Goal: Task Accomplishment & Management: Manage account settings

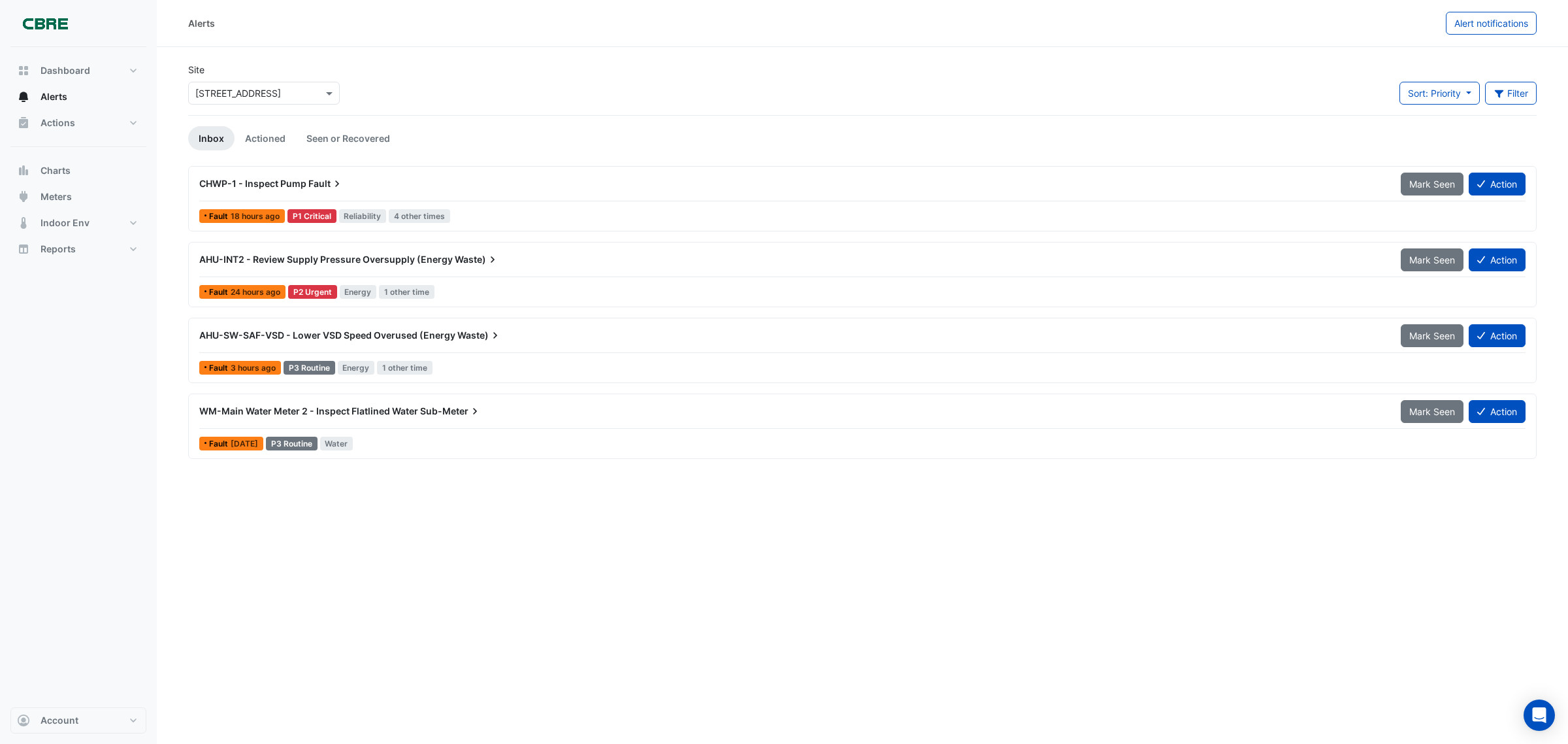
click at [281, 184] on span "CHWP-1 - Inspect Pump" at bounding box center [253, 183] width 107 height 11
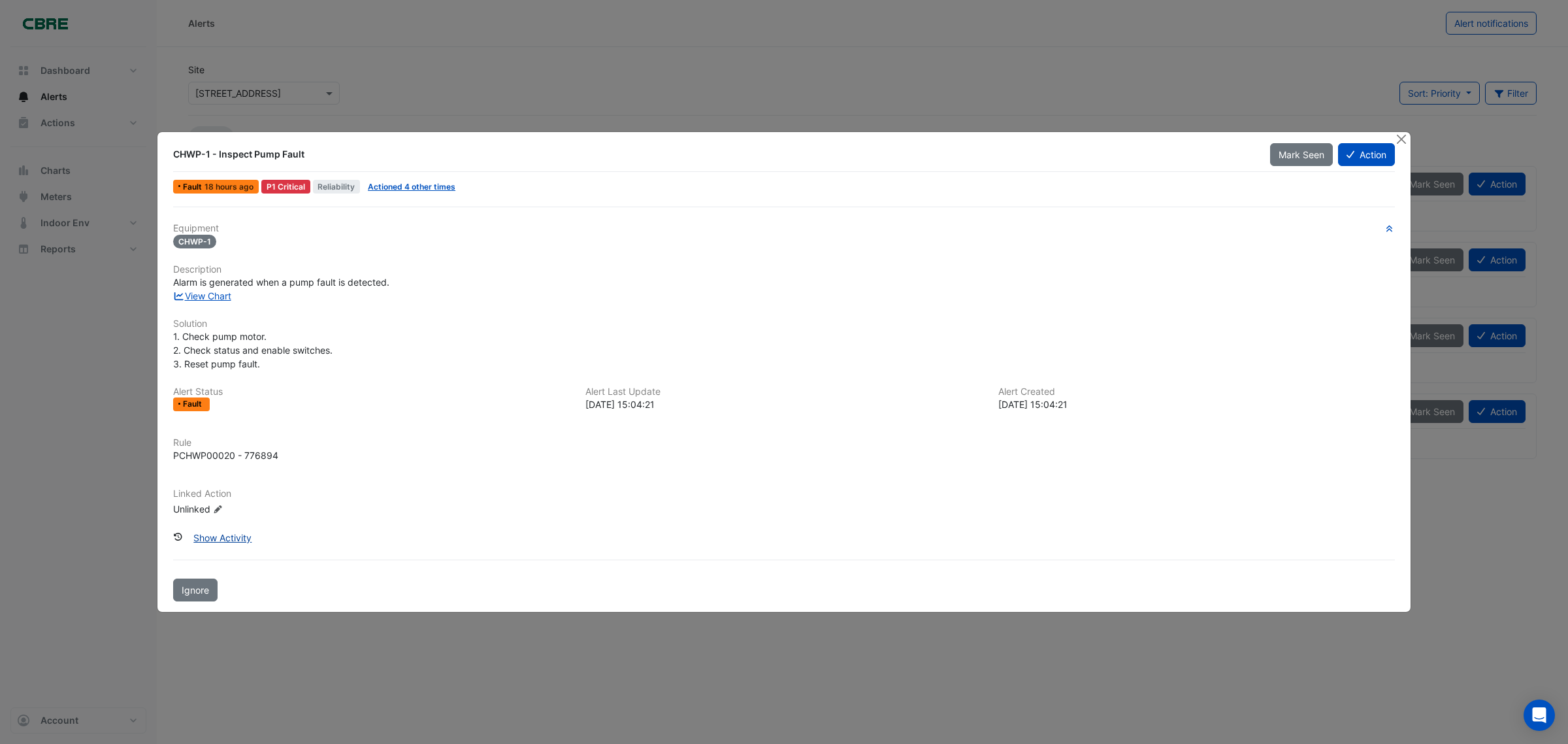
click at [232, 531] on button "Show Activity" at bounding box center [222, 537] width 75 height 23
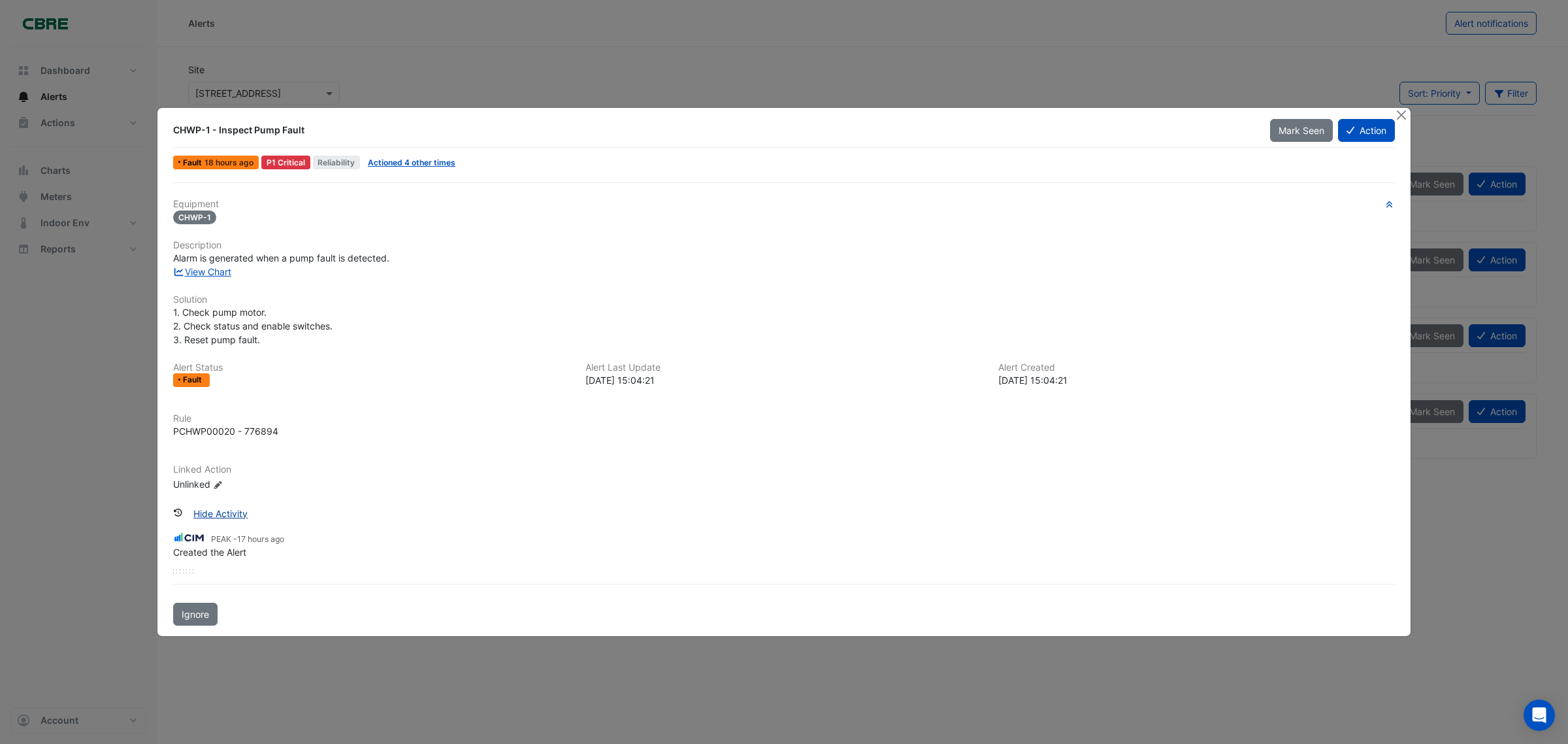
click at [244, 512] on button "Hide Activity" at bounding box center [220, 513] width 71 height 23
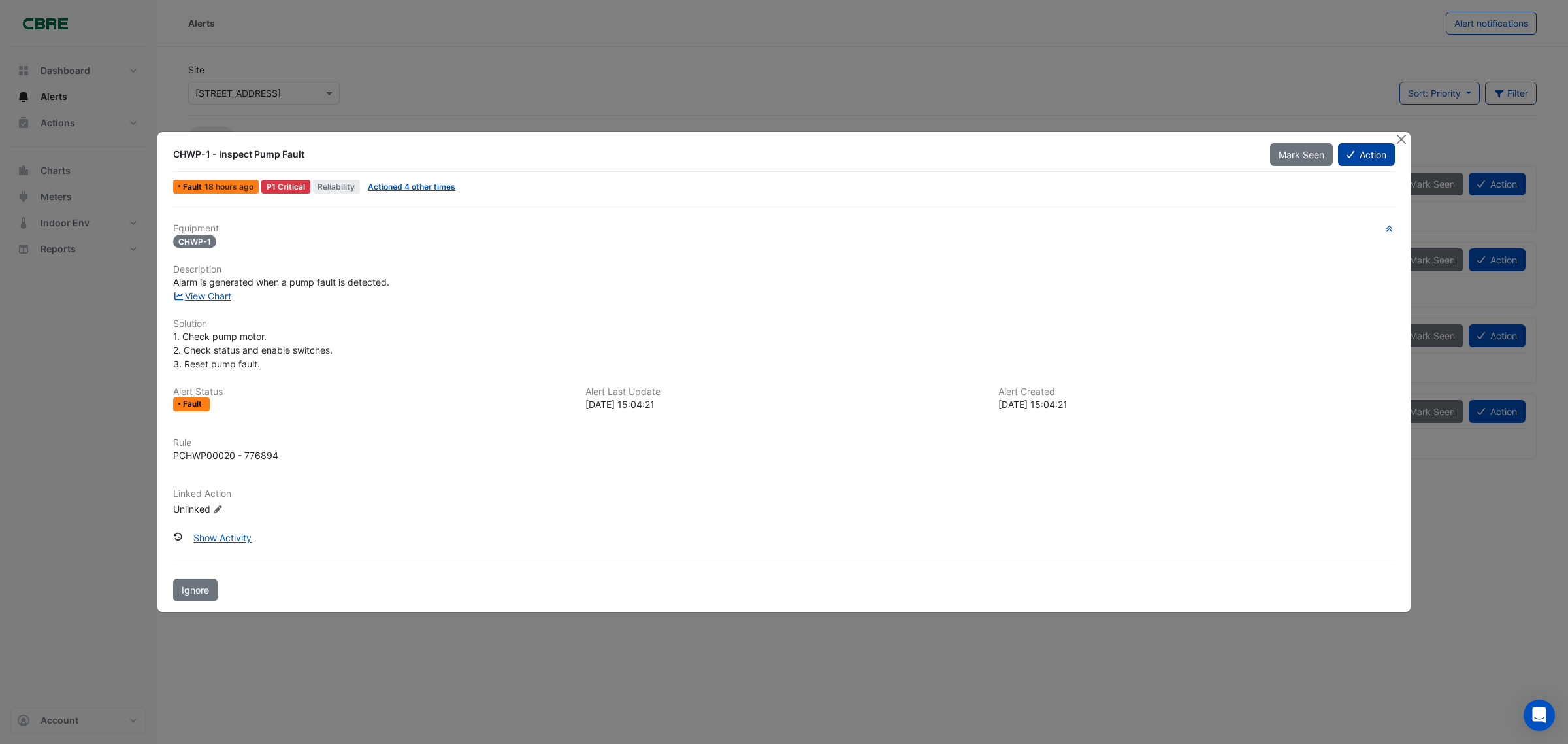
click at [1367, 162] on button "Action" at bounding box center [1366, 154] width 57 height 23
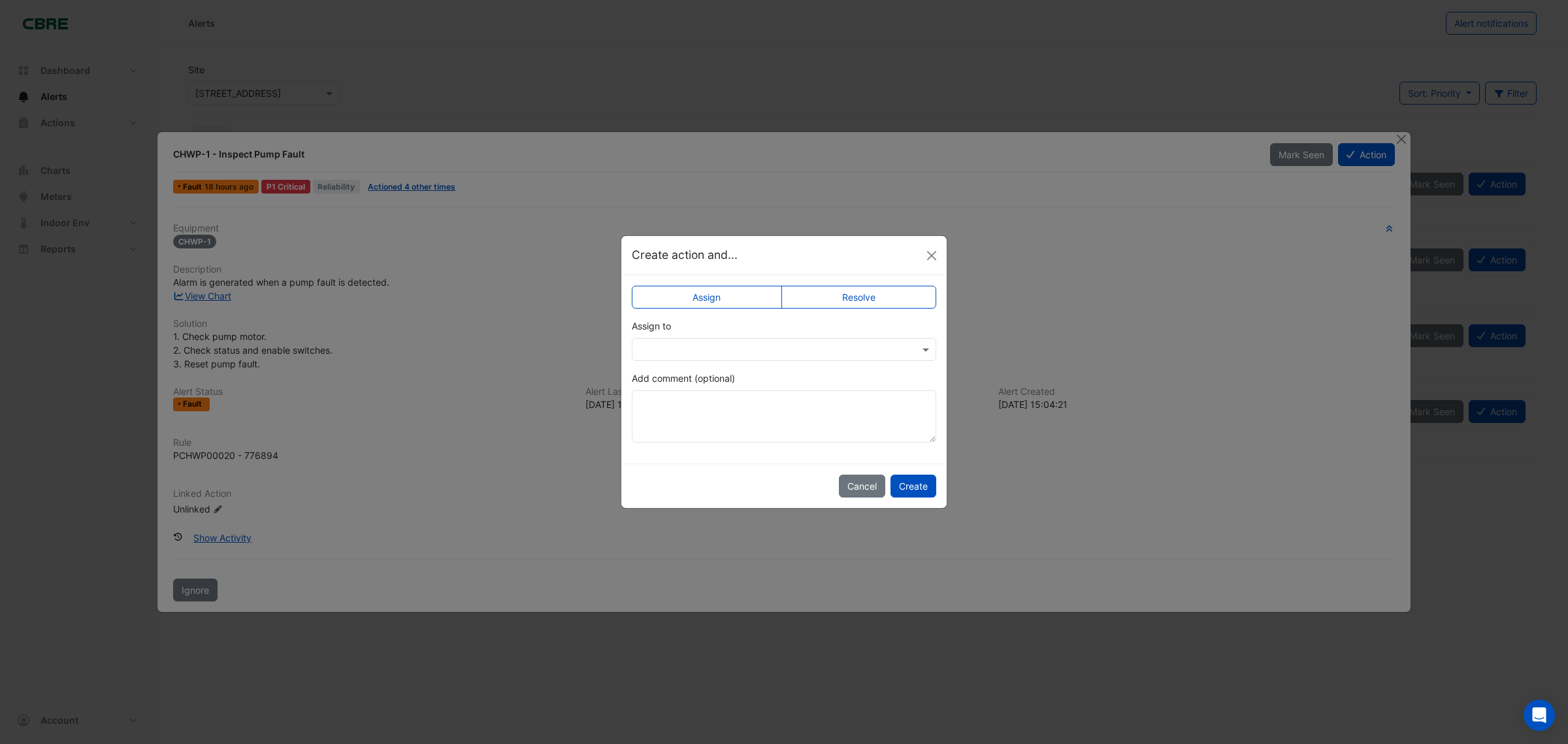
click at [864, 288] on label "Resolve" at bounding box center [858, 297] width 156 height 23
click at [916, 486] on button "Create" at bounding box center [913, 486] width 45 height 23
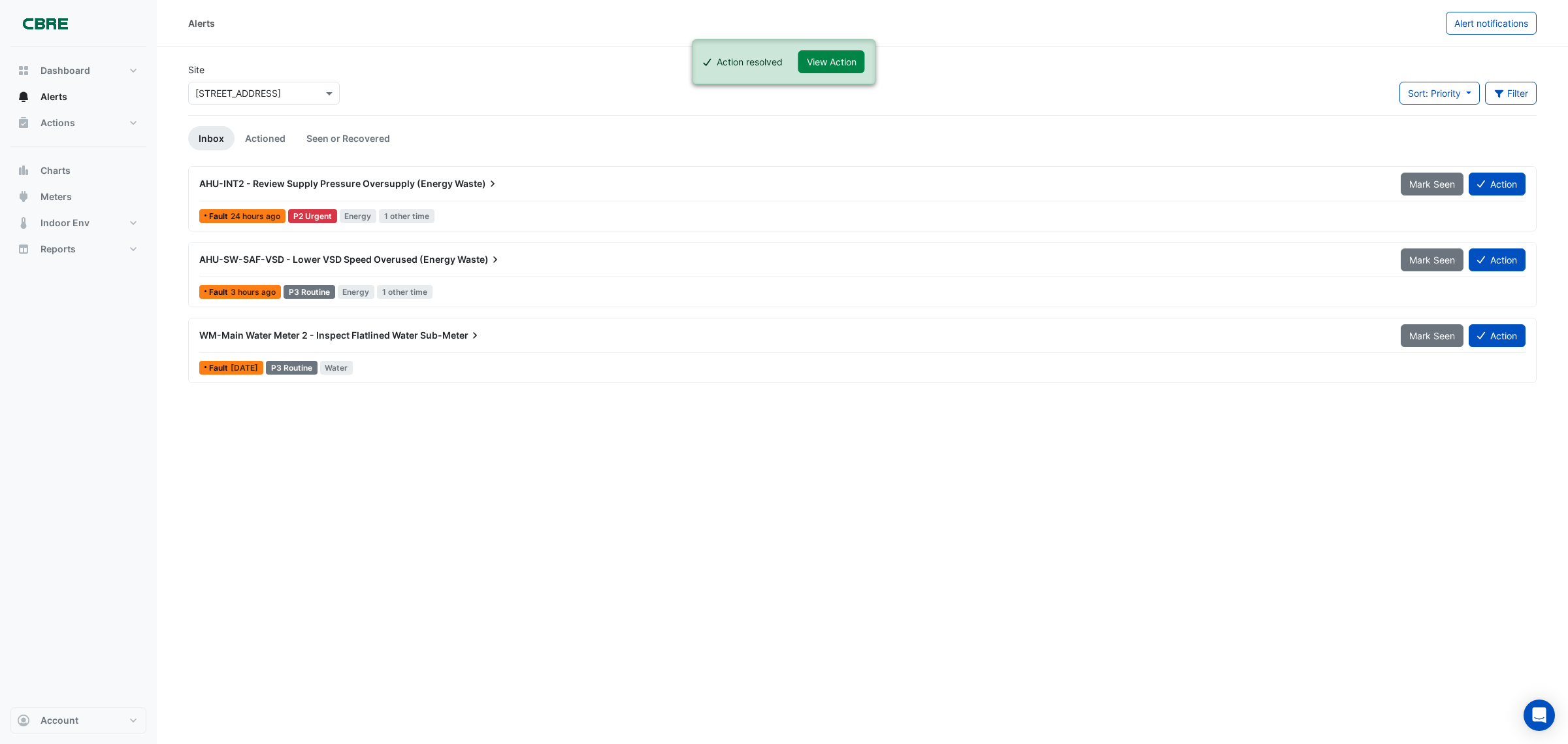
click at [258, 337] on span "WM-Main Water Meter 2 - Inspect Flatlined Water" at bounding box center [309, 335] width 219 height 11
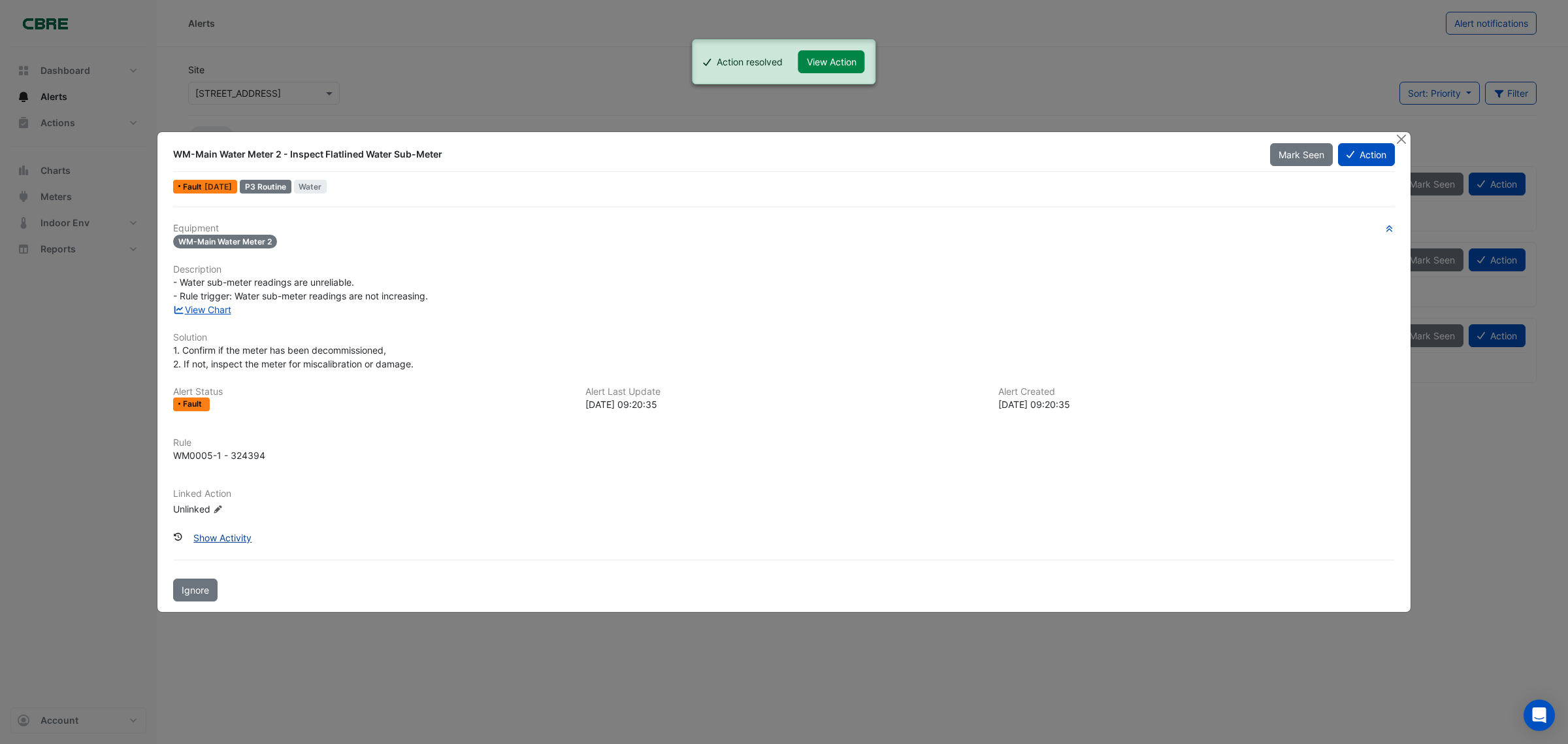
click at [227, 537] on button "Show Activity" at bounding box center [222, 537] width 75 height 23
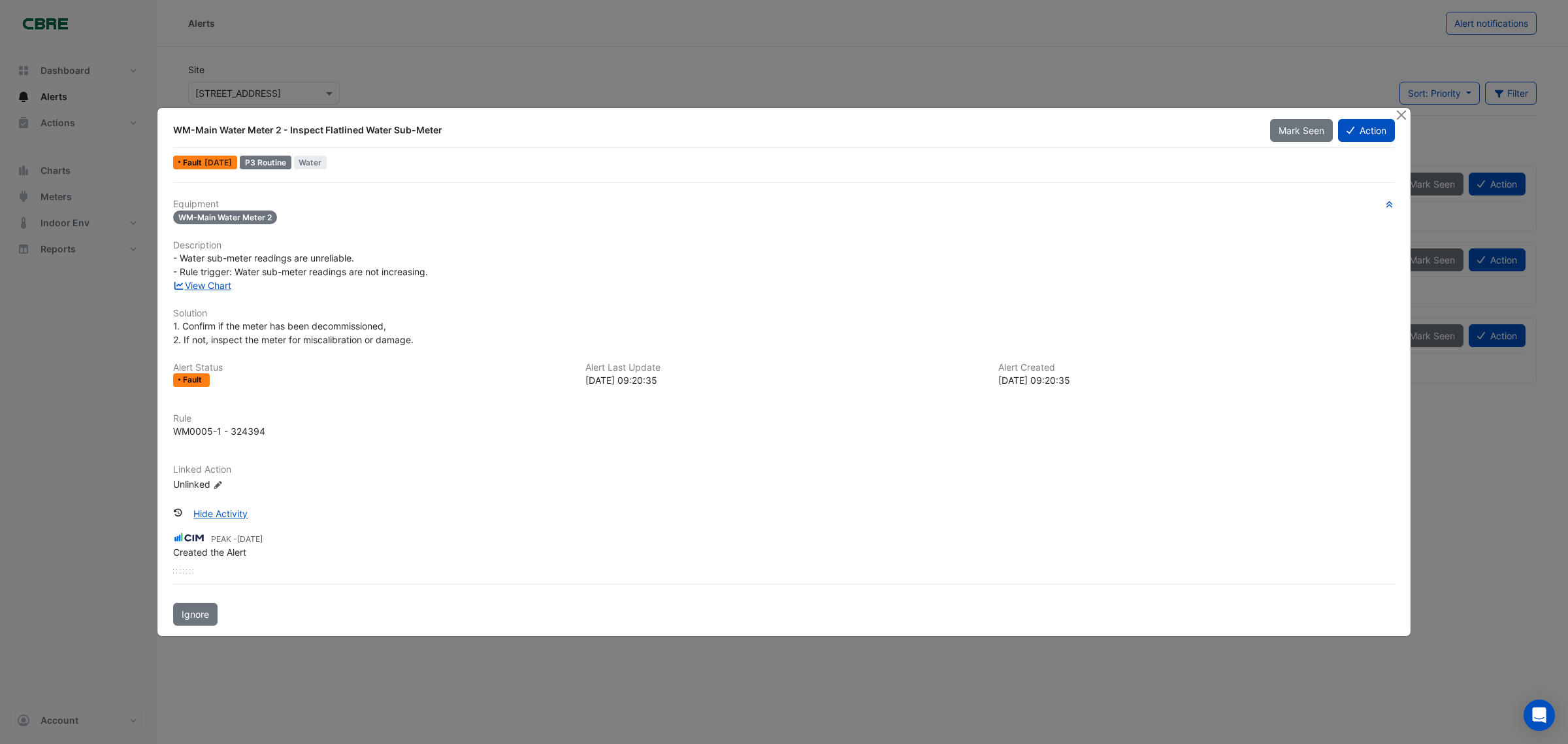
click at [232, 553] on span "Created the Alert" at bounding box center [210, 551] width 73 height 11
click at [239, 514] on button "Hide Activity" at bounding box center [220, 513] width 71 height 23
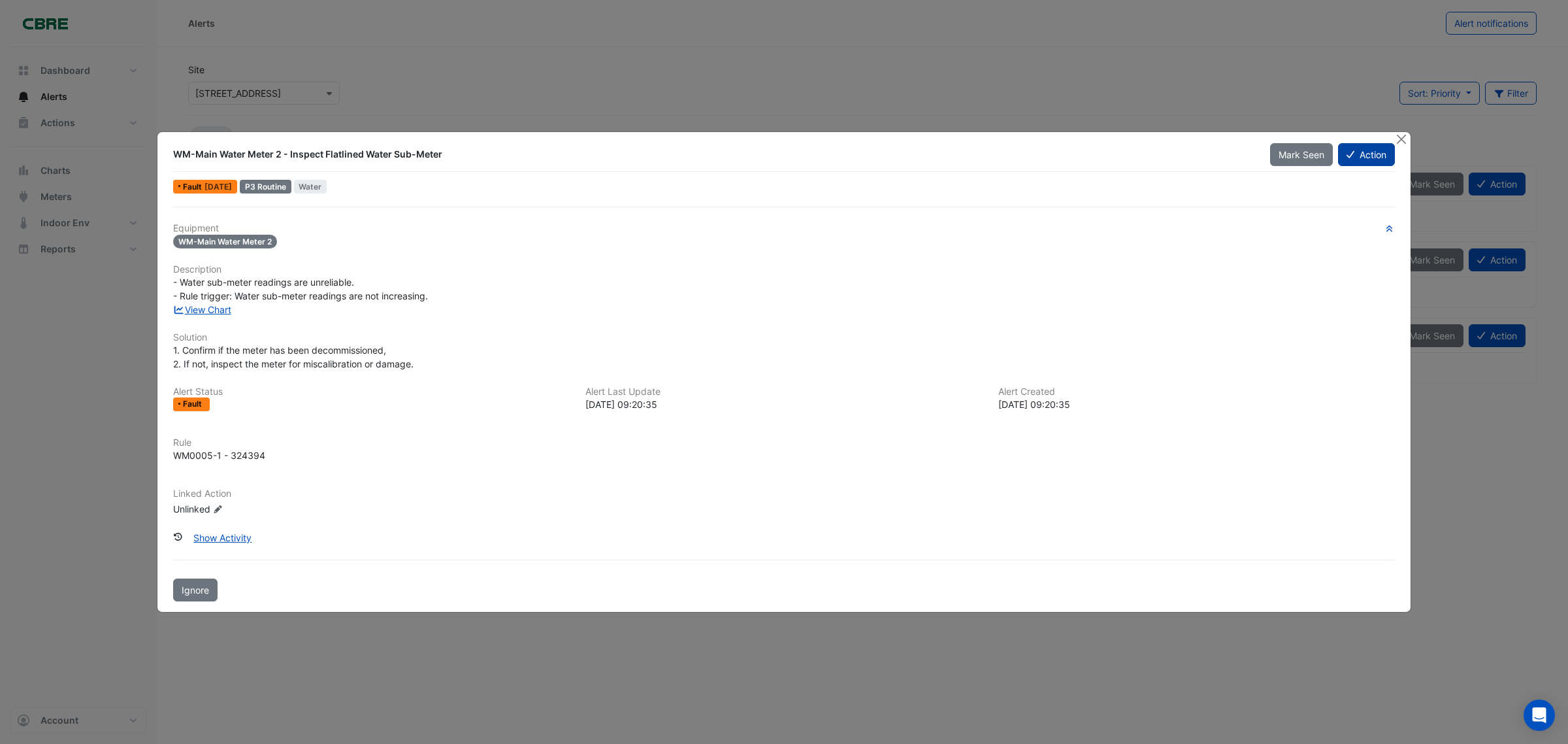
click at [1393, 158] on button "Action" at bounding box center [1366, 154] width 57 height 23
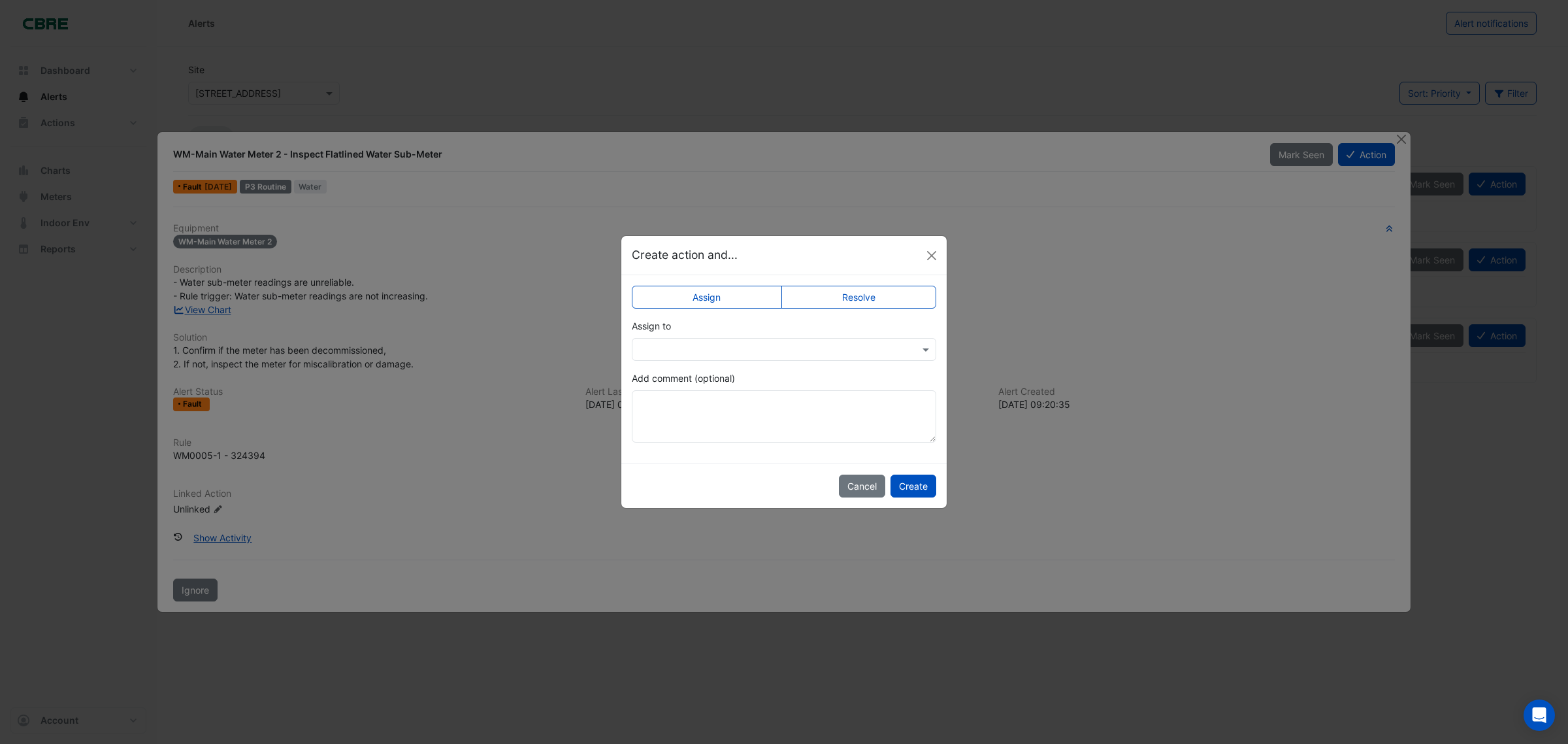
click at [846, 297] on label "Resolve" at bounding box center [858, 297] width 156 height 23
click at [910, 494] on button "Create" at bounding box center [913, 486] width 45 height 23
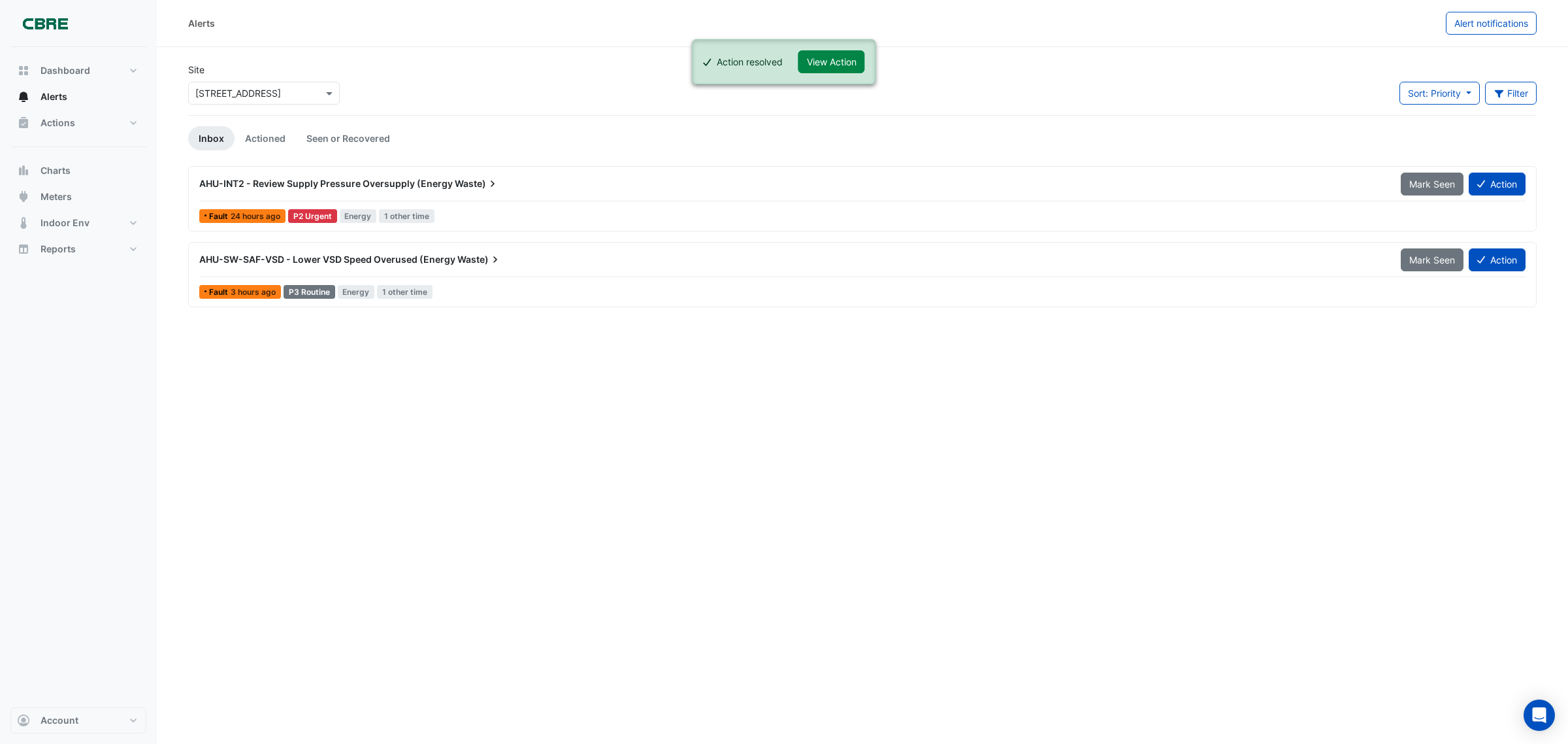
click at [285, 263] on span "AHU-SW-SAF-VSD - Lower VSD Speed Overused (Energy" at bounding box center [327, 259] width 256 height 11
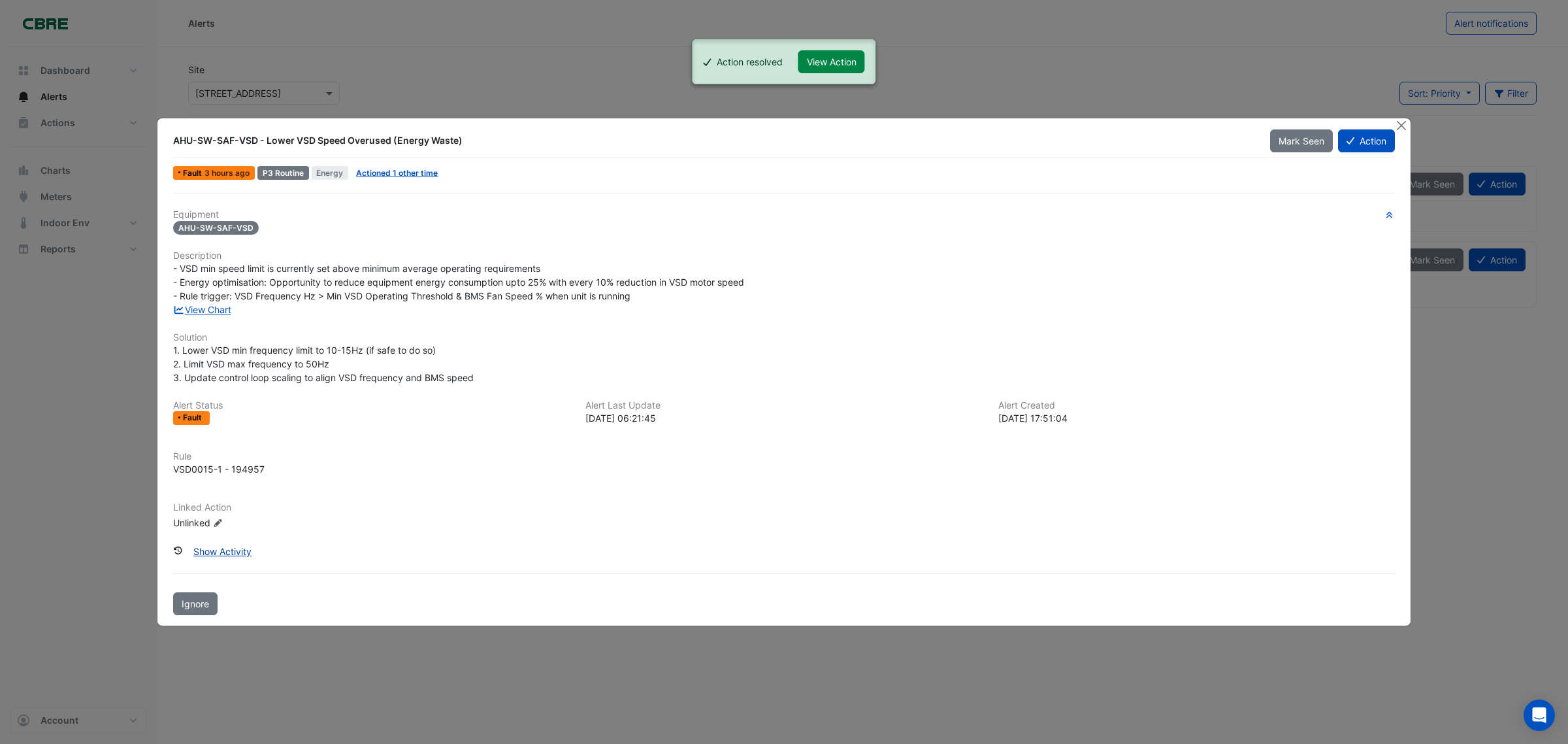
click at [227, 549] on button "Show Activity" at bounding box center [222, 551] width 75 height 23
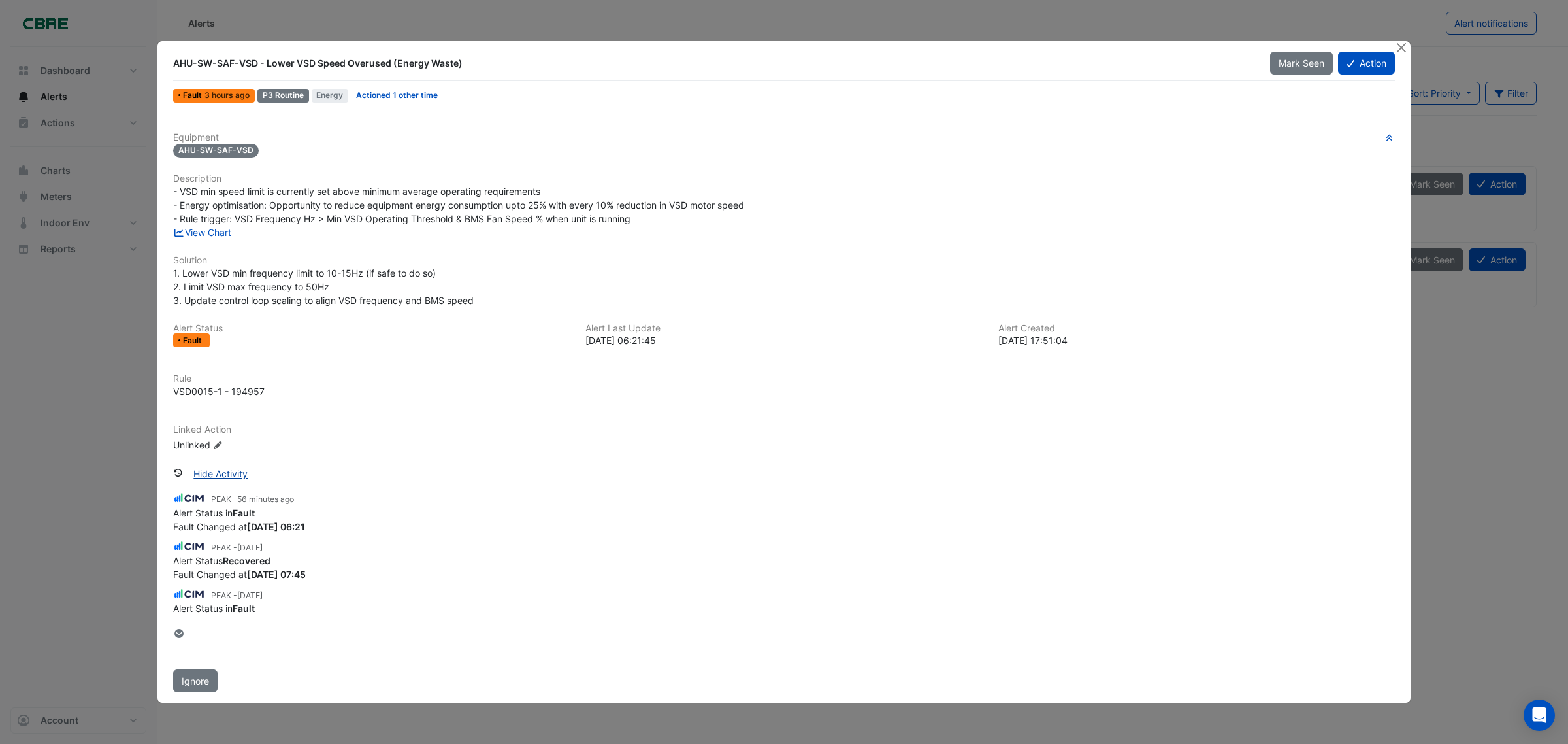
click at [245, 471] on button "Hide Activity" at bounding box center [220, 473] width 71 height 23
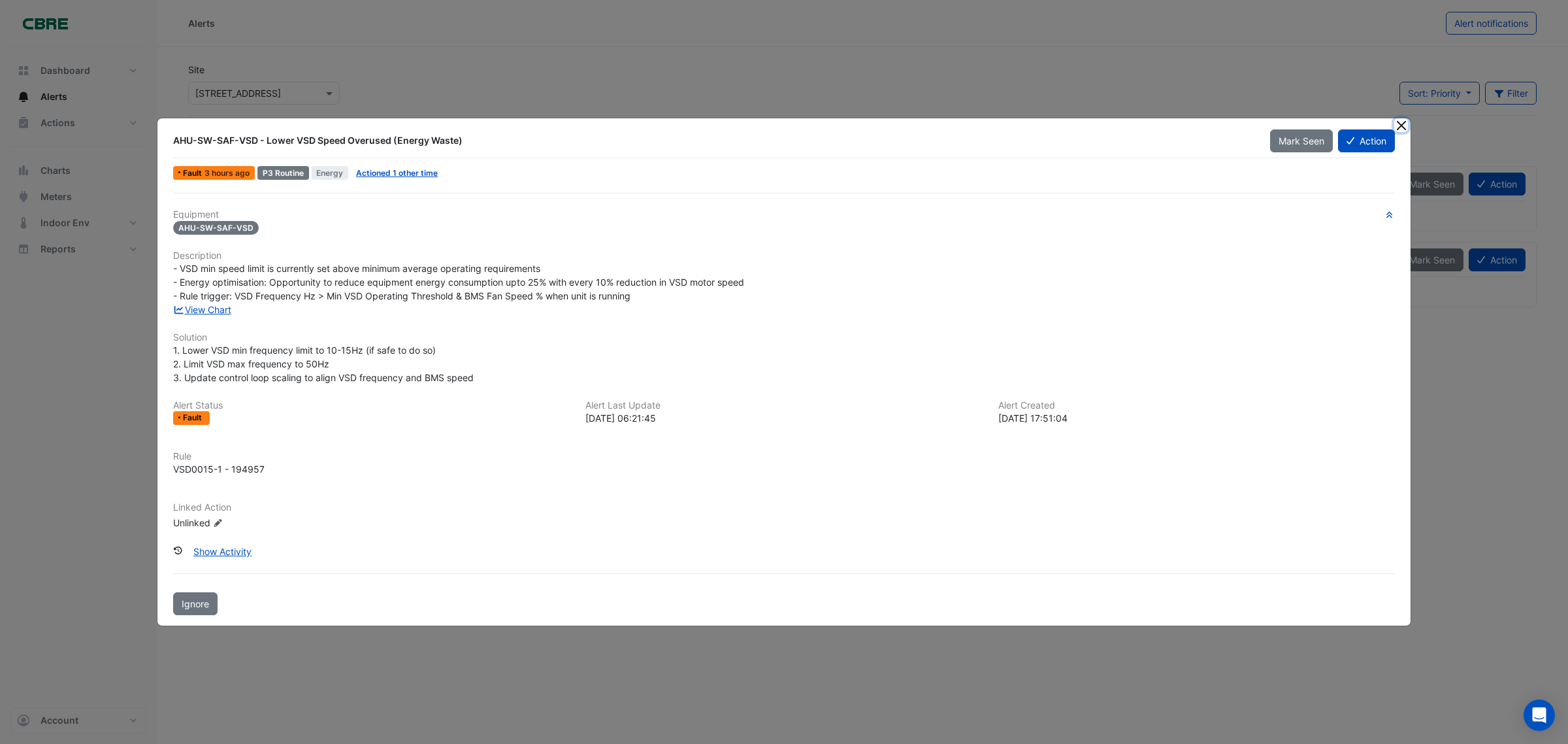
click at [1404, 128] on button "Close" at bounding box center [1401, 125] width 14 height 14
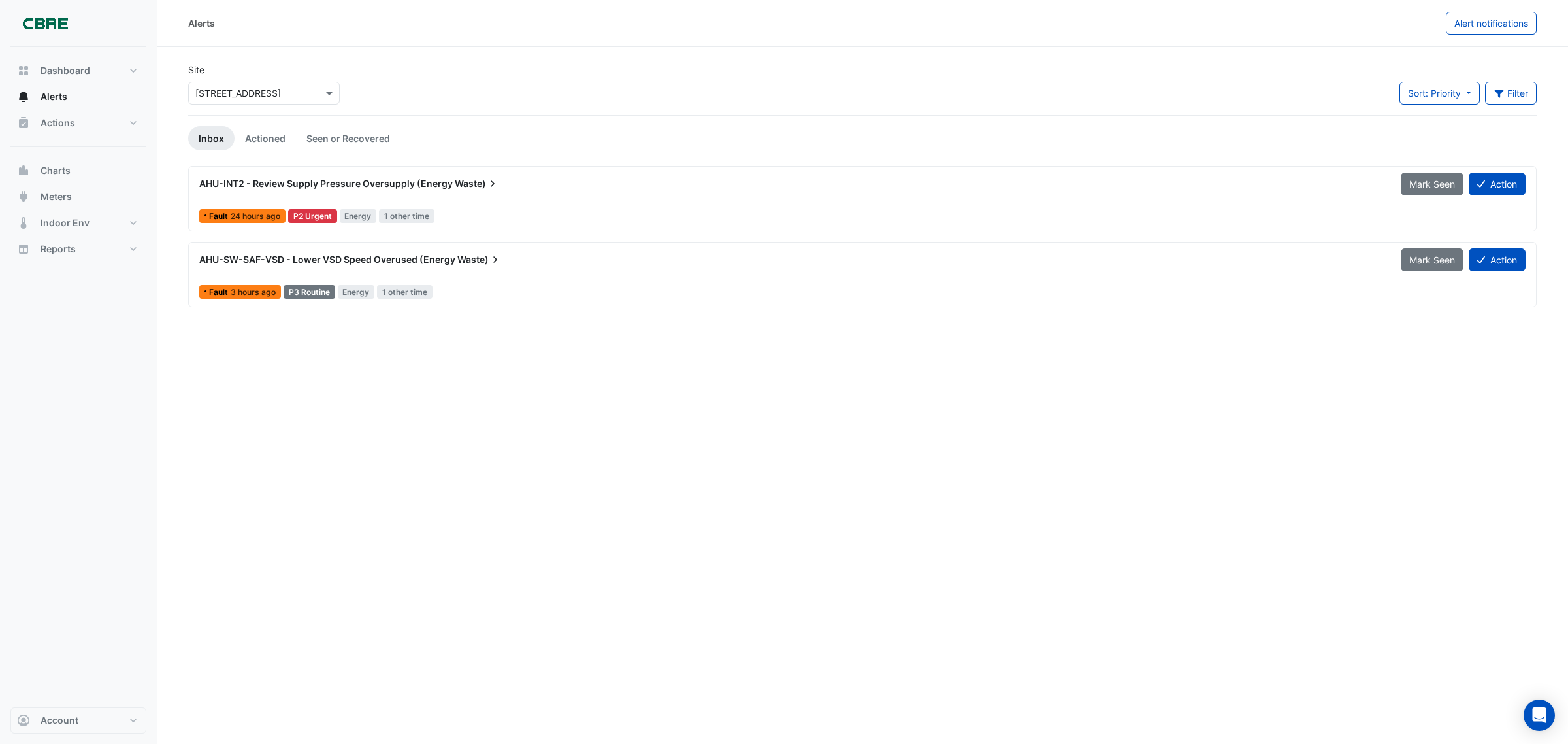
click at [247, 182] on span "AHU-INT2 - Review Supply Pressure Oversupply (Energy" at bounding box center [325, 183] width 253 height 11
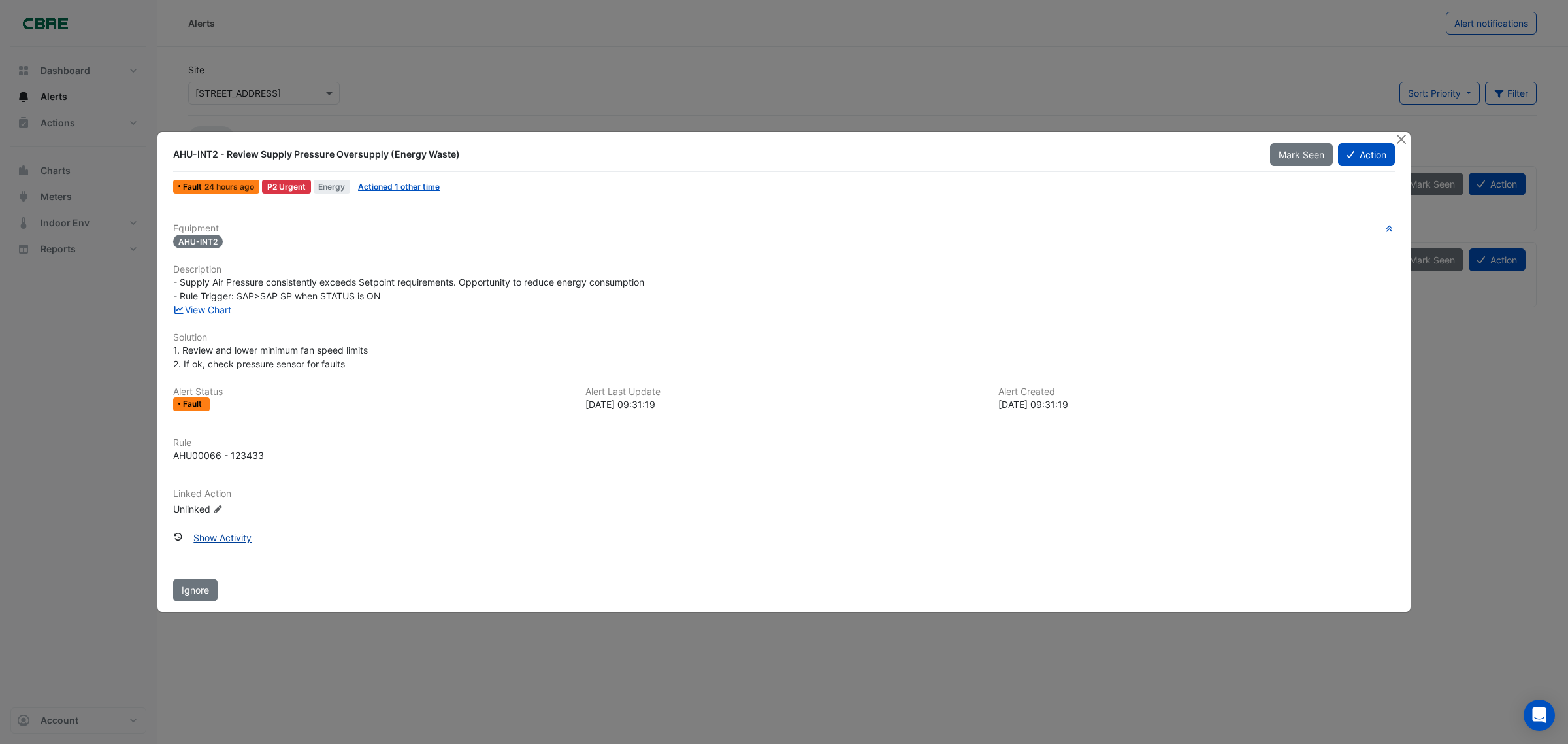
click at [242, 541] on button "Show Activity" at bounding box center [222, 537] width 75 height 23
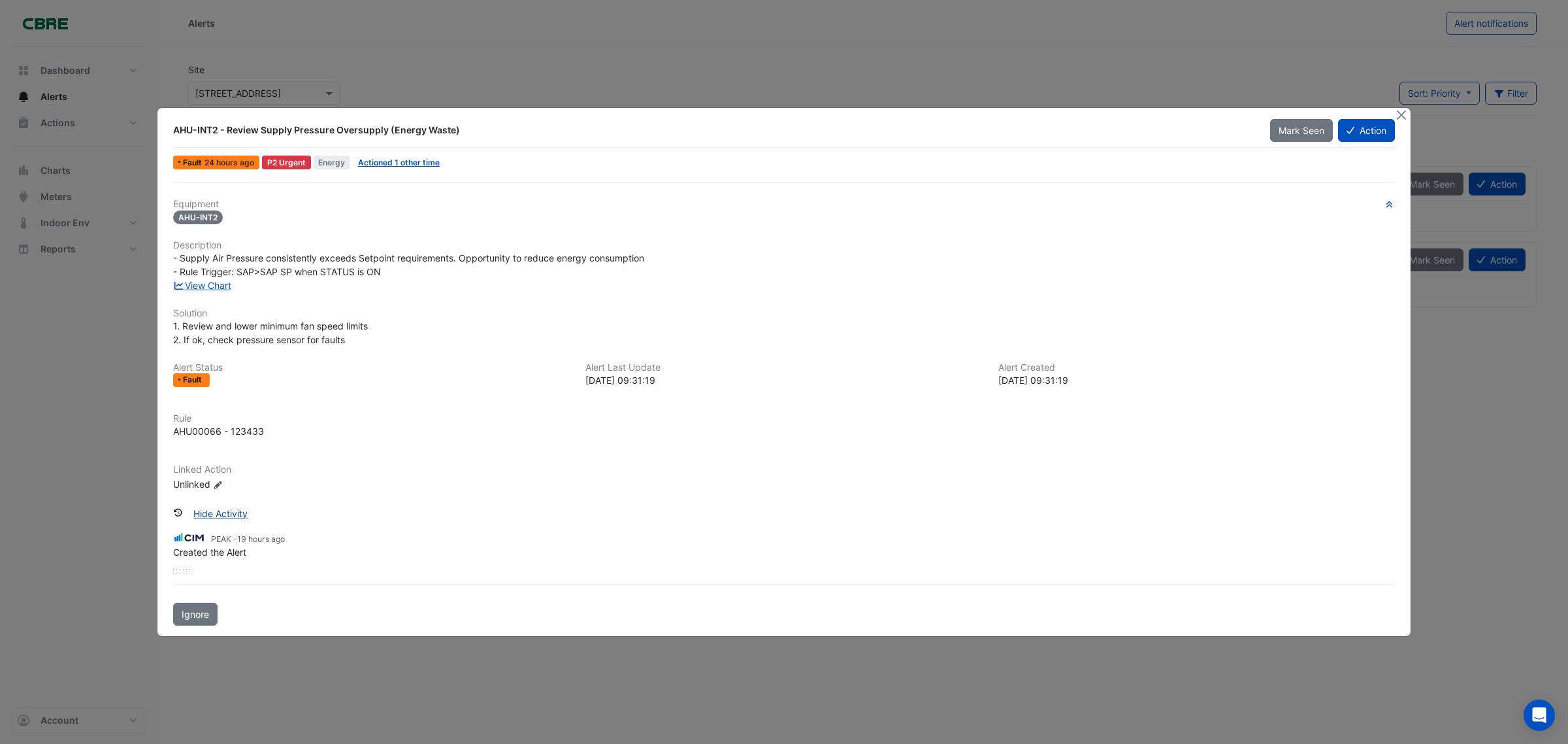
click at [216, 511] on button "Hide Activity" at bounding box center [220, 513] width 71 height 23
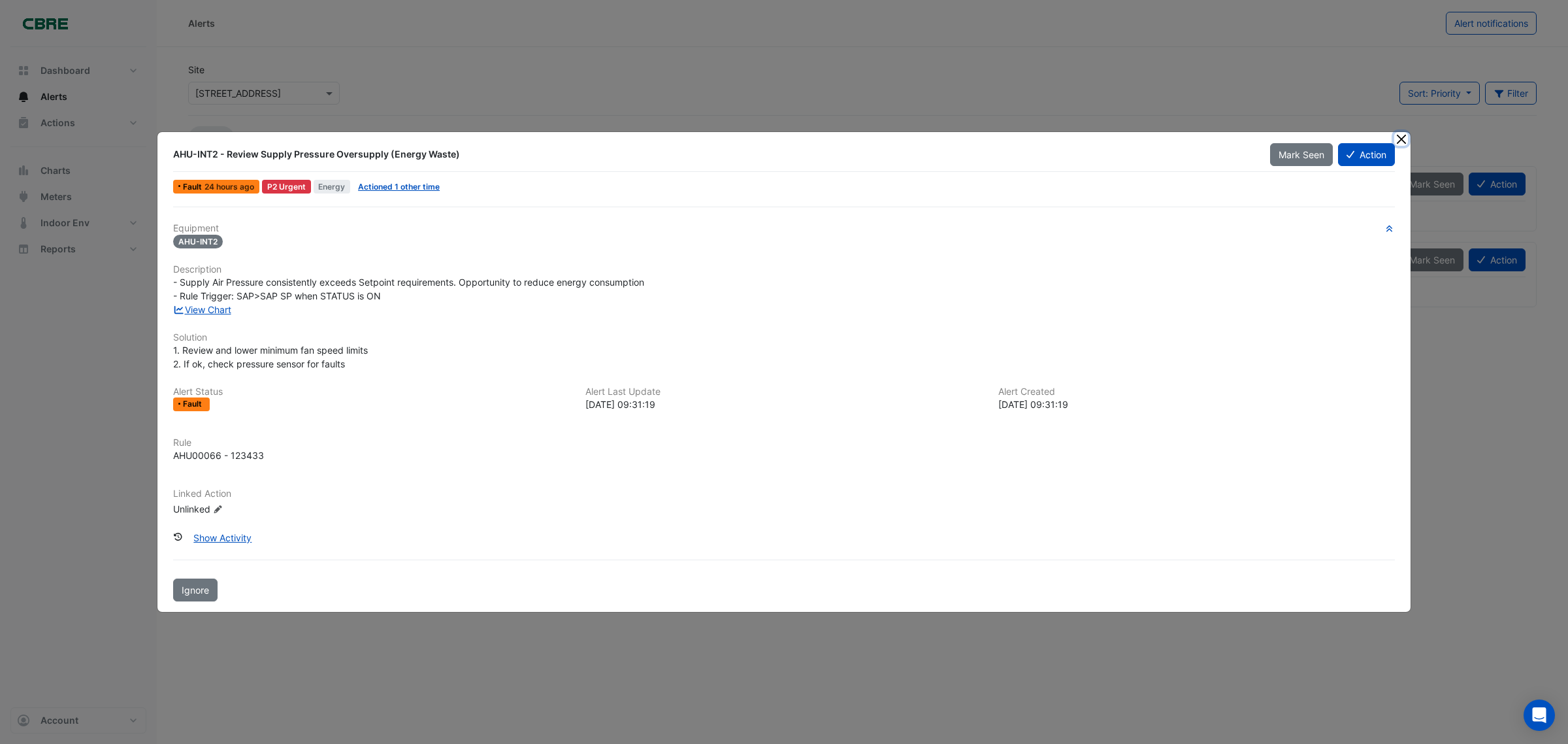
click at [1402, 140] on button "Close" at bounding box center [1401, 139] width 14 height 14
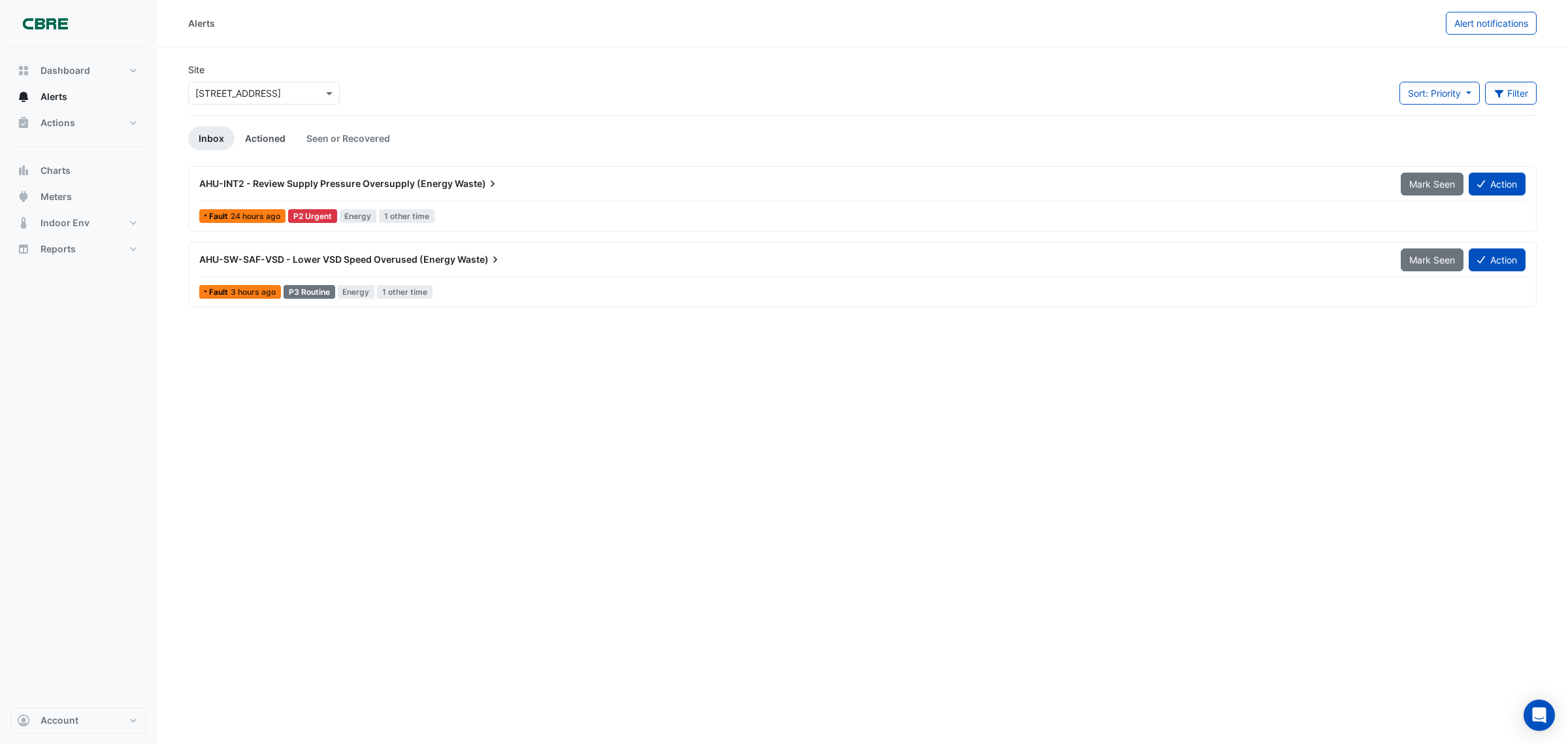
click at [276, 139] on link "Actioned" at bounding box center [265, 138] width 61 height 24
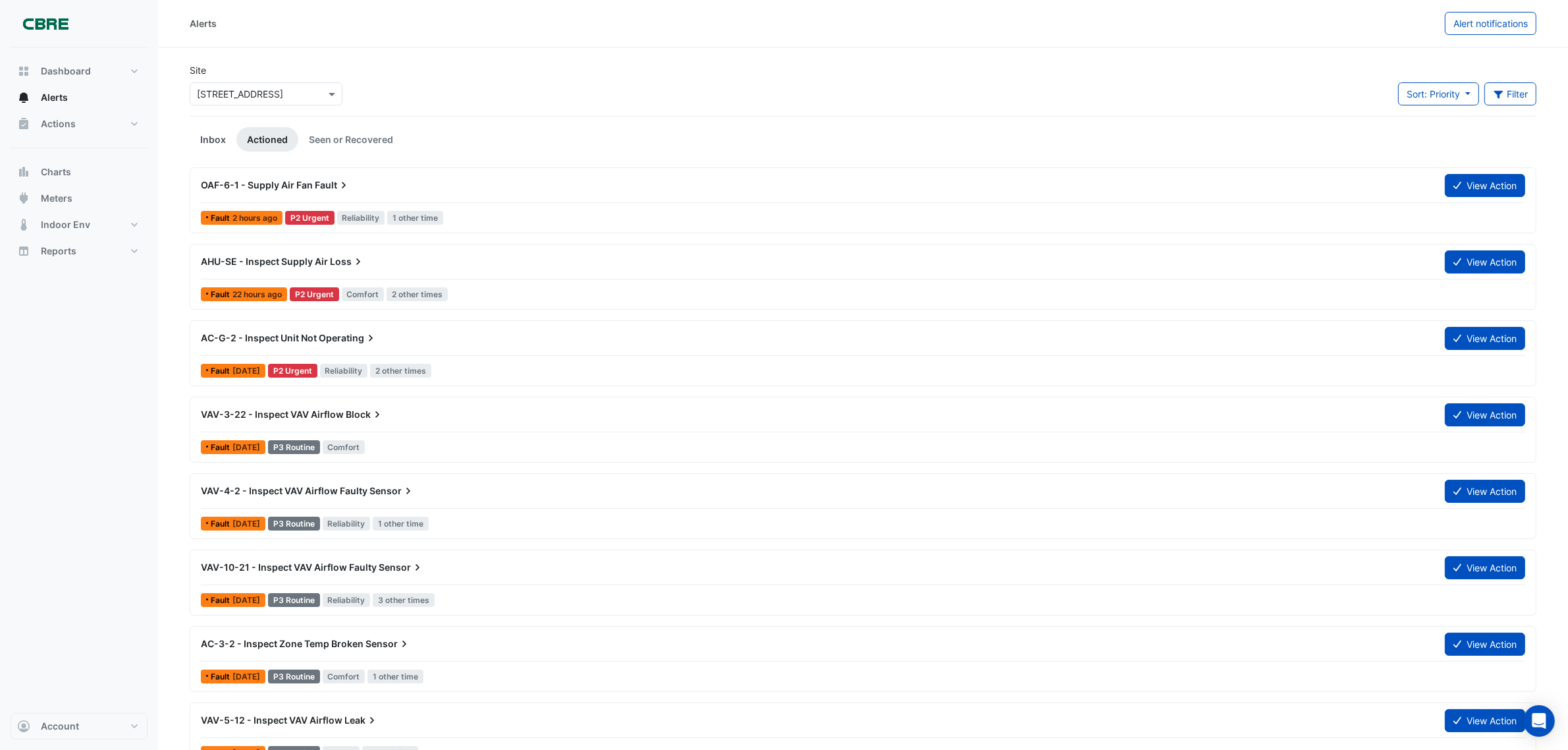
click at [205, 142] on link "Inbox" at bounding box center [213, 139] width 46 height 24
